Goal: Navigation & Orientation: Find specific page/section

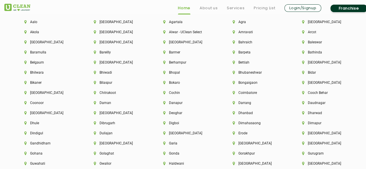
scroll to position [1248, 0]
click at [244, 32] on li "Amravati" at bounding box center [258, 32] width 50 height 4
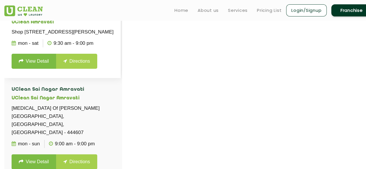
scroll to position [185, 0]
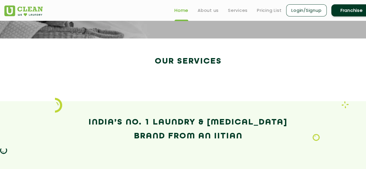
scroll to position [893, 0]
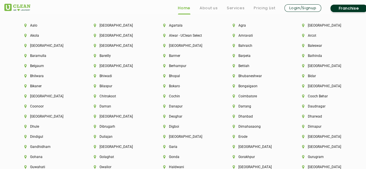
scroll to position [1256, 0]
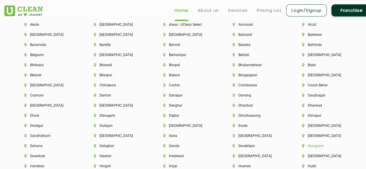
click at [308, 147] on li "Gurugram" at bounding box center [327, 146] width 50 height 4
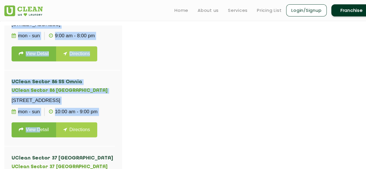
scroll to position [152, 0]
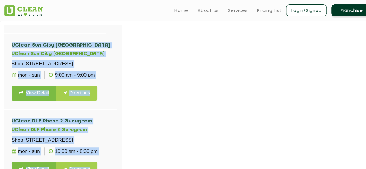
drag, startPoint x: 40, startPoint y: 56, endPoint x: 35, endPoint y: -25, distance: 81.3
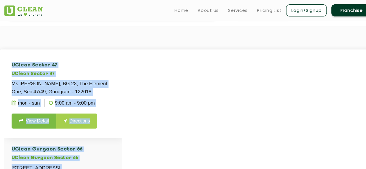
scroll to position [0, 0]
click at [155, 97] on div at bounding box center [187, 138] width 366 height 169
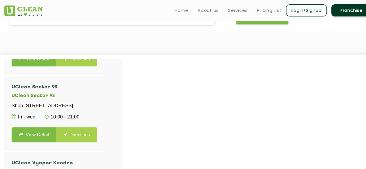
scroll to position [123, 0]
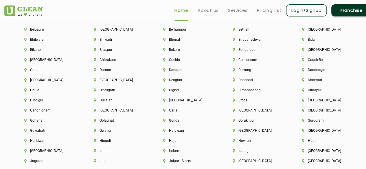
scroll to position [1274, 0]
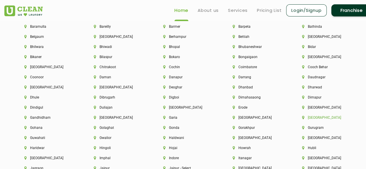
click at [308, 119] on li "[GEOGRAPHIC_DATA]" at bounding box center [327, 118] width 50 height 4
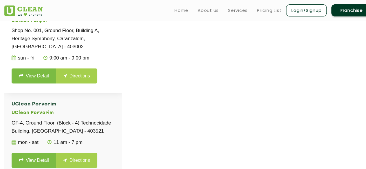
click at [75, 74] on link "Directions" at bounding box center [76, 76] width 41 height 15
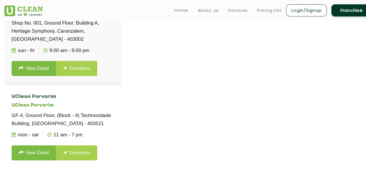
click at [66, 151] on icon at bounding box center [65, 153] width 4 height 5
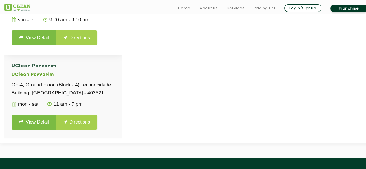
scroll to position [218, 0]
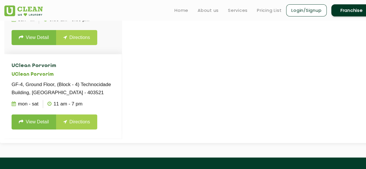
click at [61, 81] on p "GF-4, Ground Floor, (Block - 4) Technocidade Building, [GEOGRAPHIC_DATA] - 4035…" at bounding box center [63, 89] width 103 height 16
drag, startPoint x: 61, startPoint y: 76, endPoint x: 76, endPoint y: 76, distance: 15.1
click at [76, 81] on p "GF-4, Ground Floor, (Block - 4) Technocidade Building, [GEOGRAPHIC_DATA] - 4035…" at bounding box center [63, 89] width 103 height 16
click at [71, 81] on p "GF-4, Ground Floor, (Block - 4) Technocidade Building, [GEOGRAPHIC_DATA] - 4035…" at bounding box center [63, 89] width 103 height 16
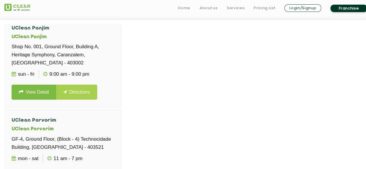
scroll to position [164, 0]
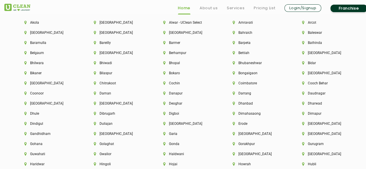
scroll to position [1268, 0]
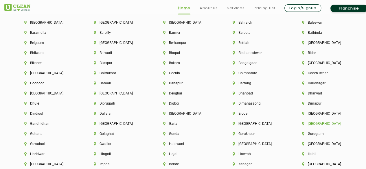
click at [309, 124] on li "[GEOGRAPHIC_DATA]" at bounding box center [327, 124] width 50 height 4
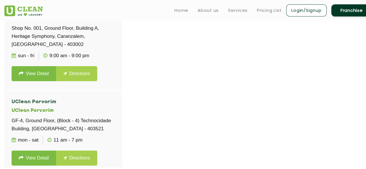
scroll to position [190, 0]
